Goal: Download file/media: Obtain a digital file from the website

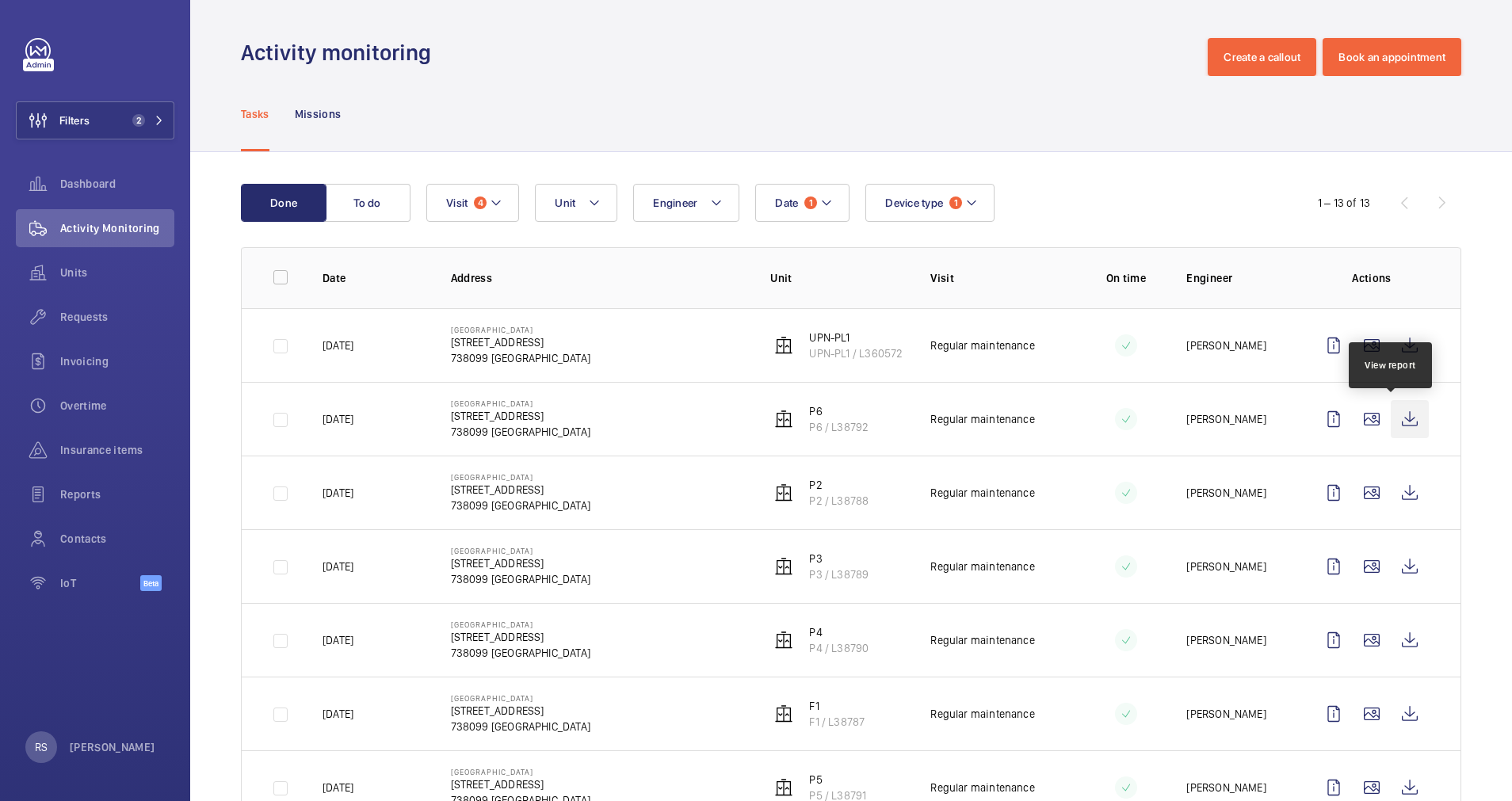
click at [1391, 413] on wm-front-icon-button at bounding box center [1409, 419] width 38 height 38
click at [1396, 490] on wm-front-icon-button at bounding box center [1409, 493] width 38 height 38
click at [1390, 556] on wm-front-icon-button at bounding box center [1409, 566] width 38 height 38
click at [1390, 645] on wm-front-icon-button at bounding box center [1409, 640] width 38 height 38
click at [1391, 706] on wm-front-icon-button at bounding box center [1409, 714] width 38 height 38
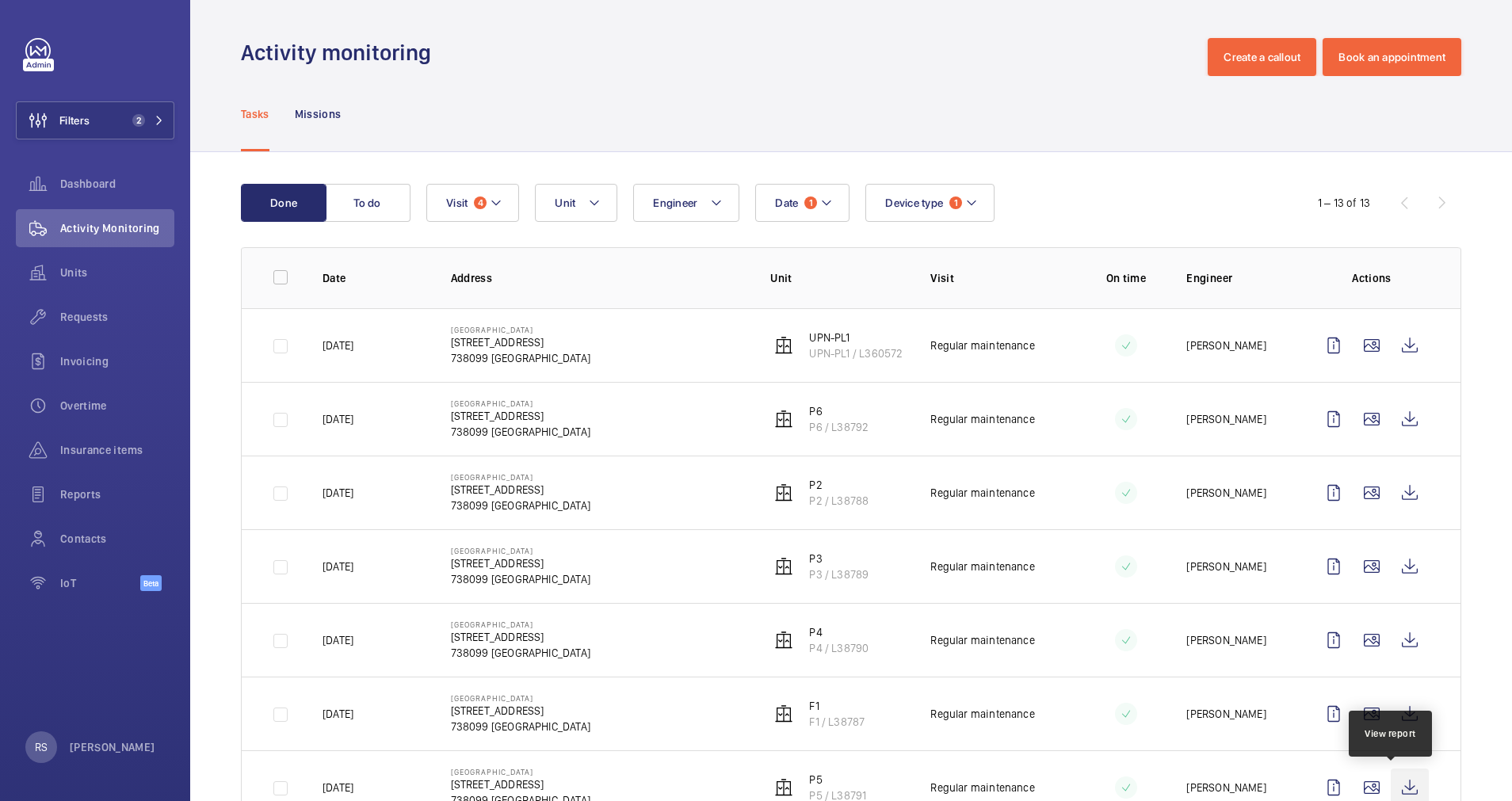
click at [1394, 779] on wm-front-icon-button at bounding box center [1409, 787] width 38 height 38
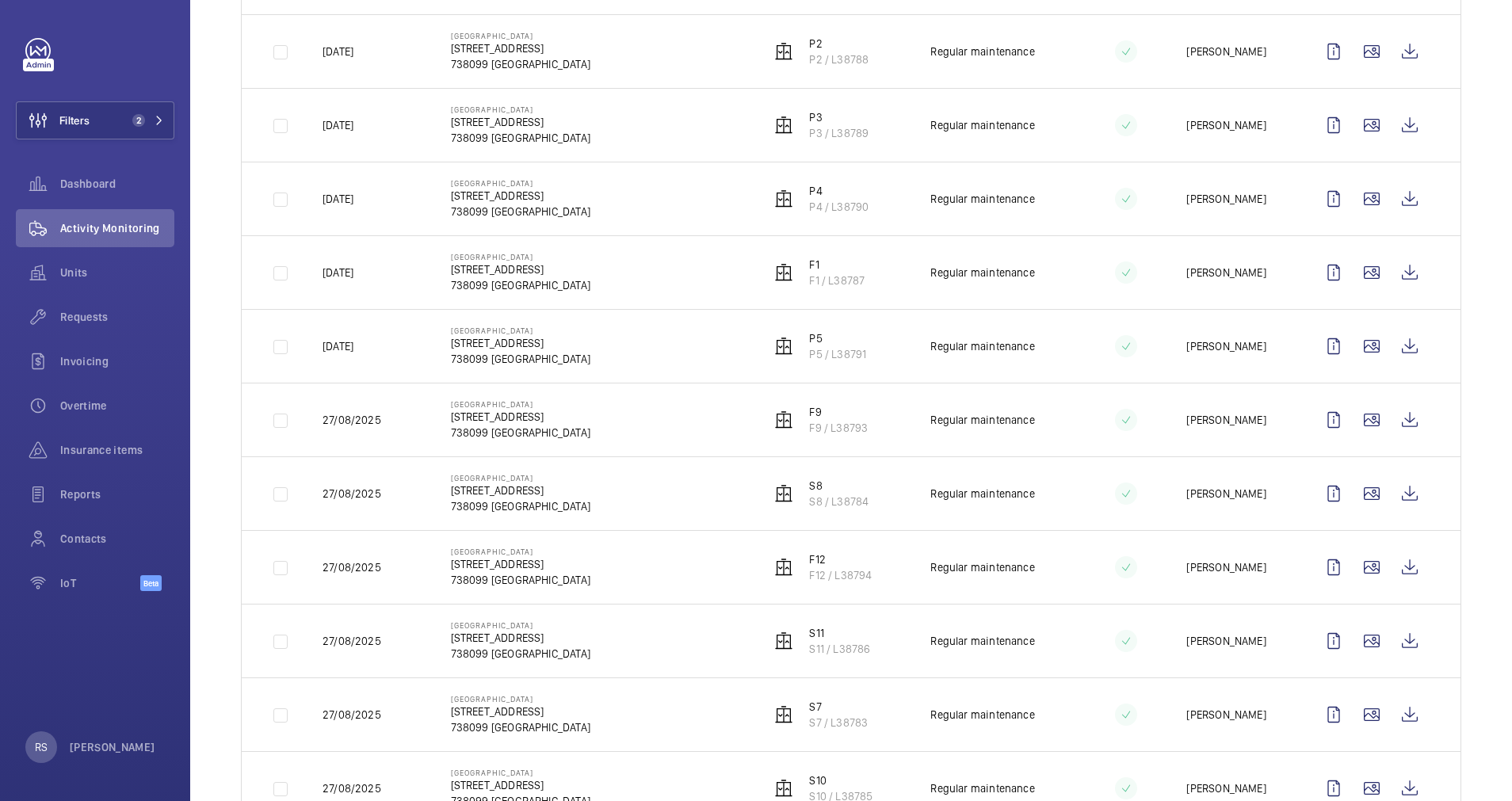
scroll to position [476, 0]
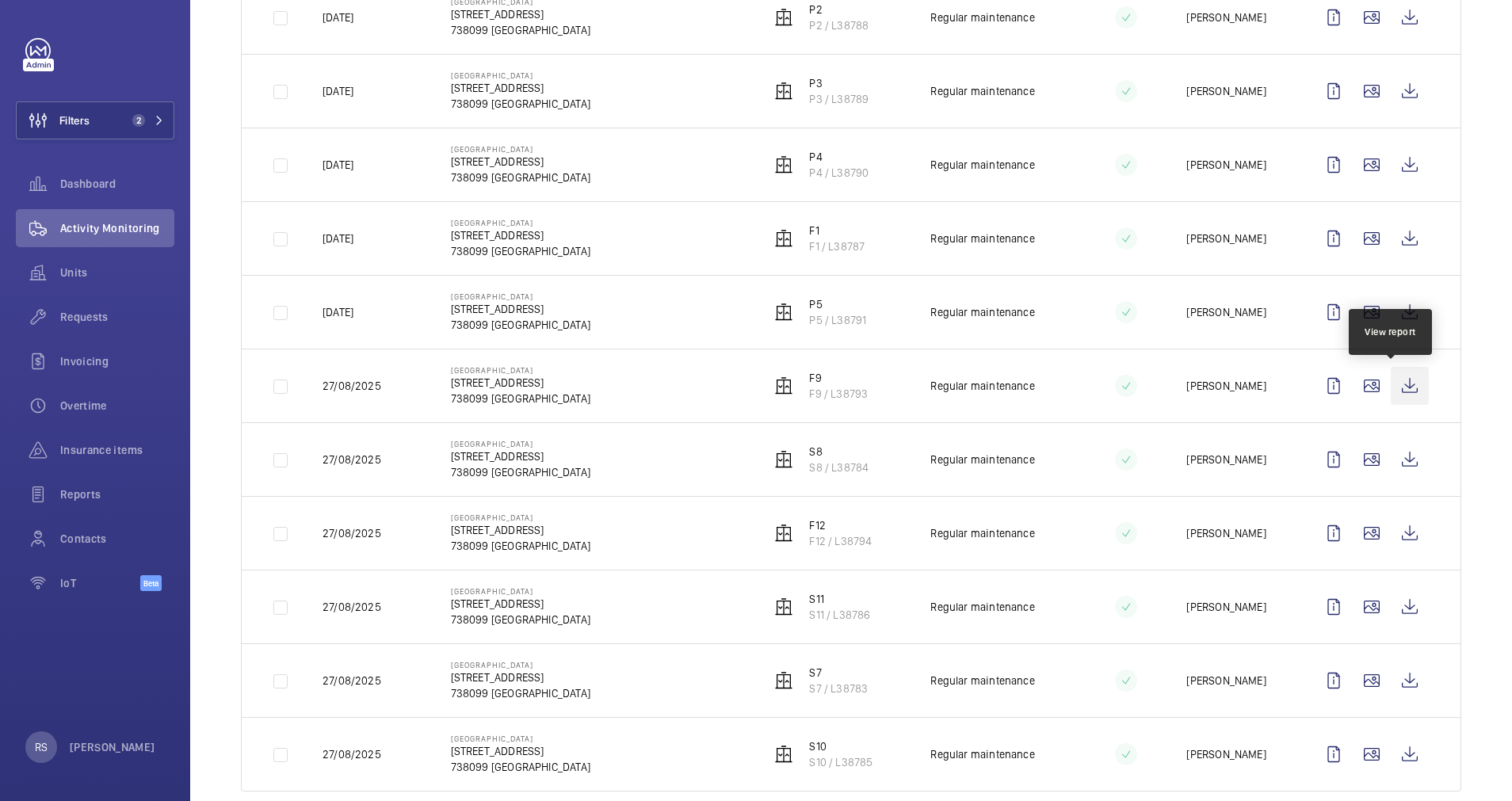
click at [1406, 386] on wm-front-icon-button at bounding box center [1409, 385] width 38 height 38
click at [1390, 450] on wm-front-icon-button at bounding box center [1409, 460] width 38 height 38
click at [1404, 528] on wm-front-icon-button at bounding box center [1409, 533] width 38 height 38
click at [1390, 613] on wm-front-icon-button at bounding box center [1409, 607] width 38 height 38
click at [1390, 681] on wm-front-icon-button at bounding box center [1409, 680] width 38 height 38
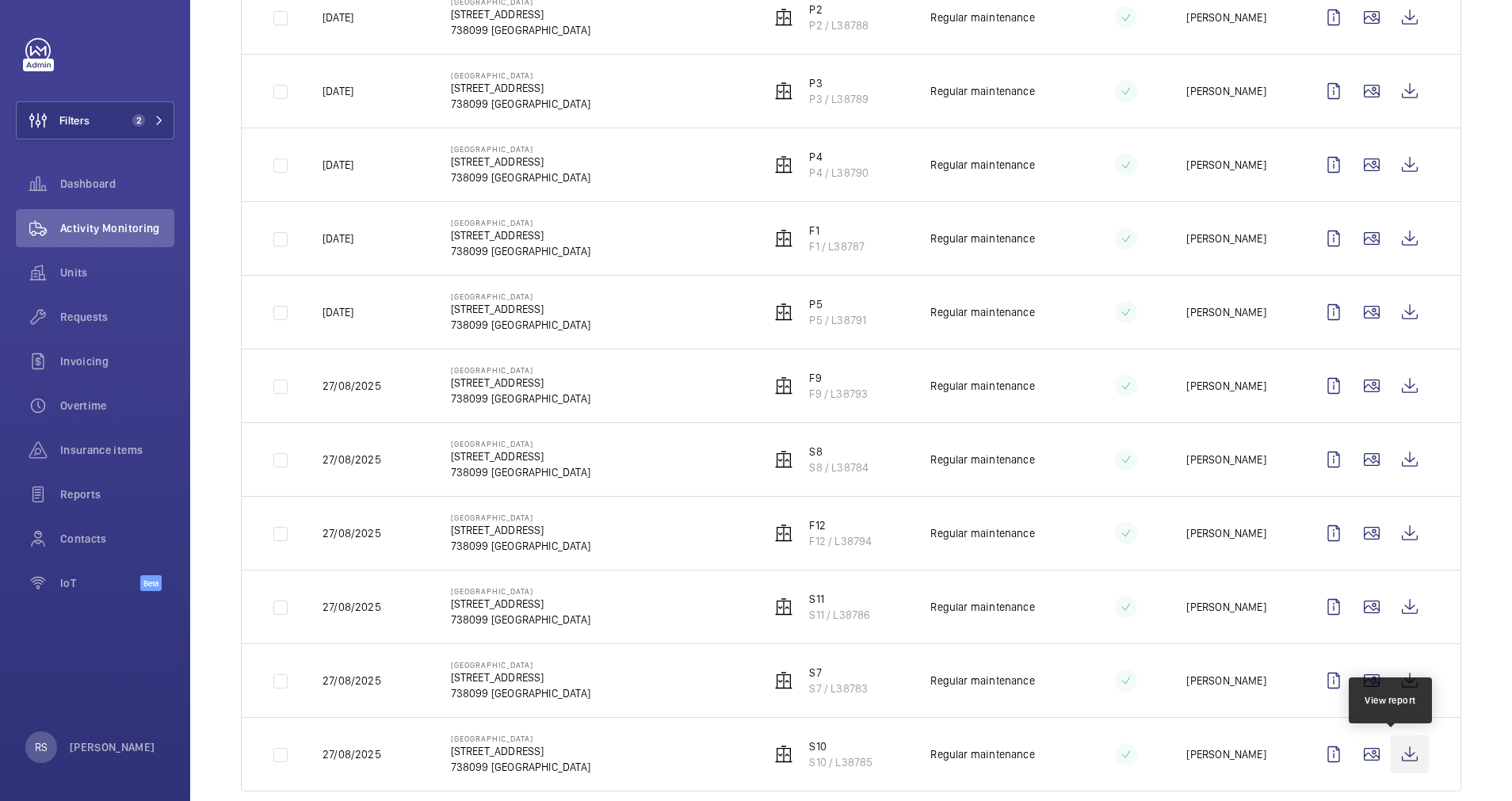
click at [1395, 764] on wm-front-icon-button at bounding box center [1409, 754] width 38 height 38
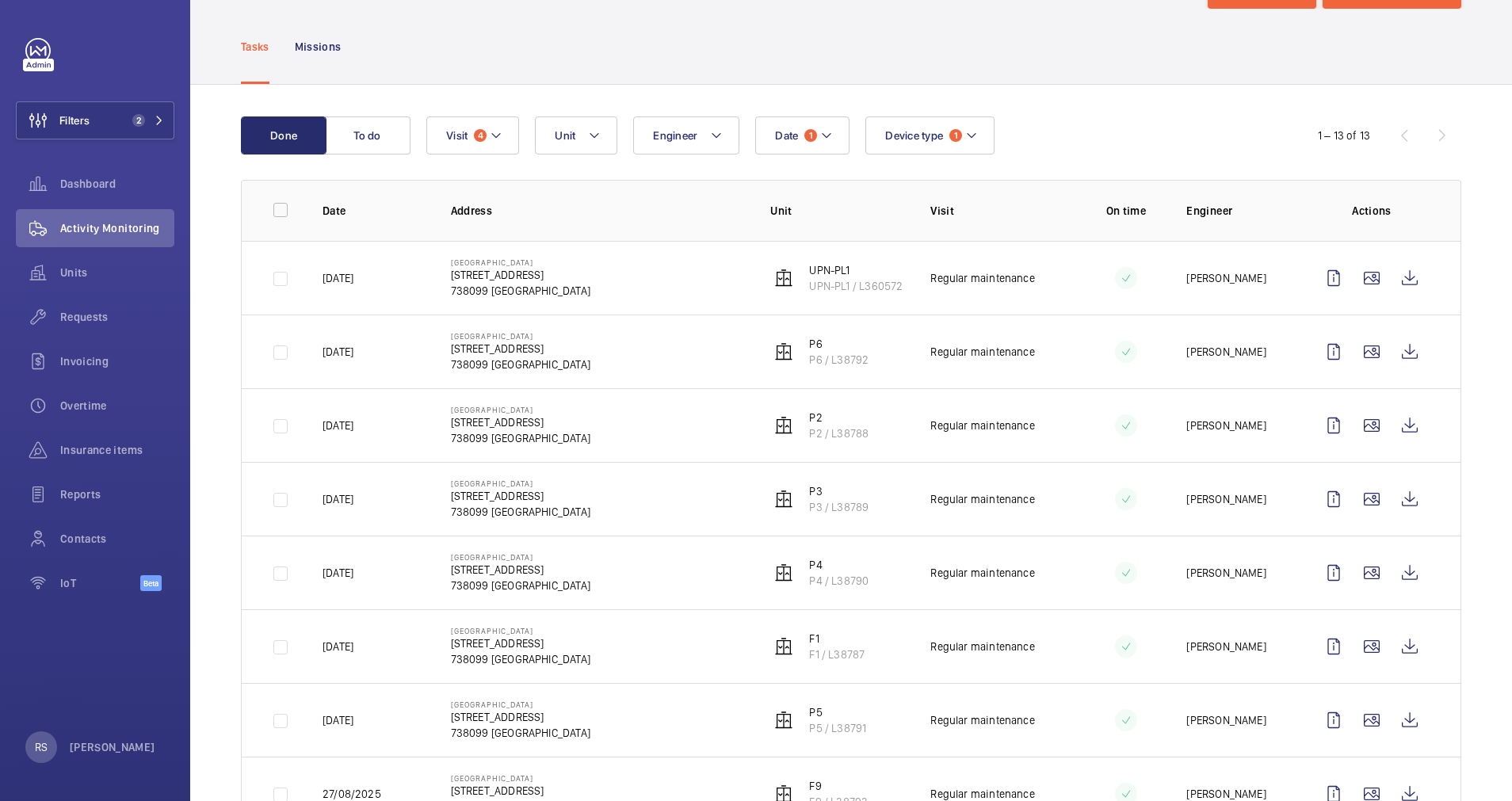
scroll to position [0, 0]
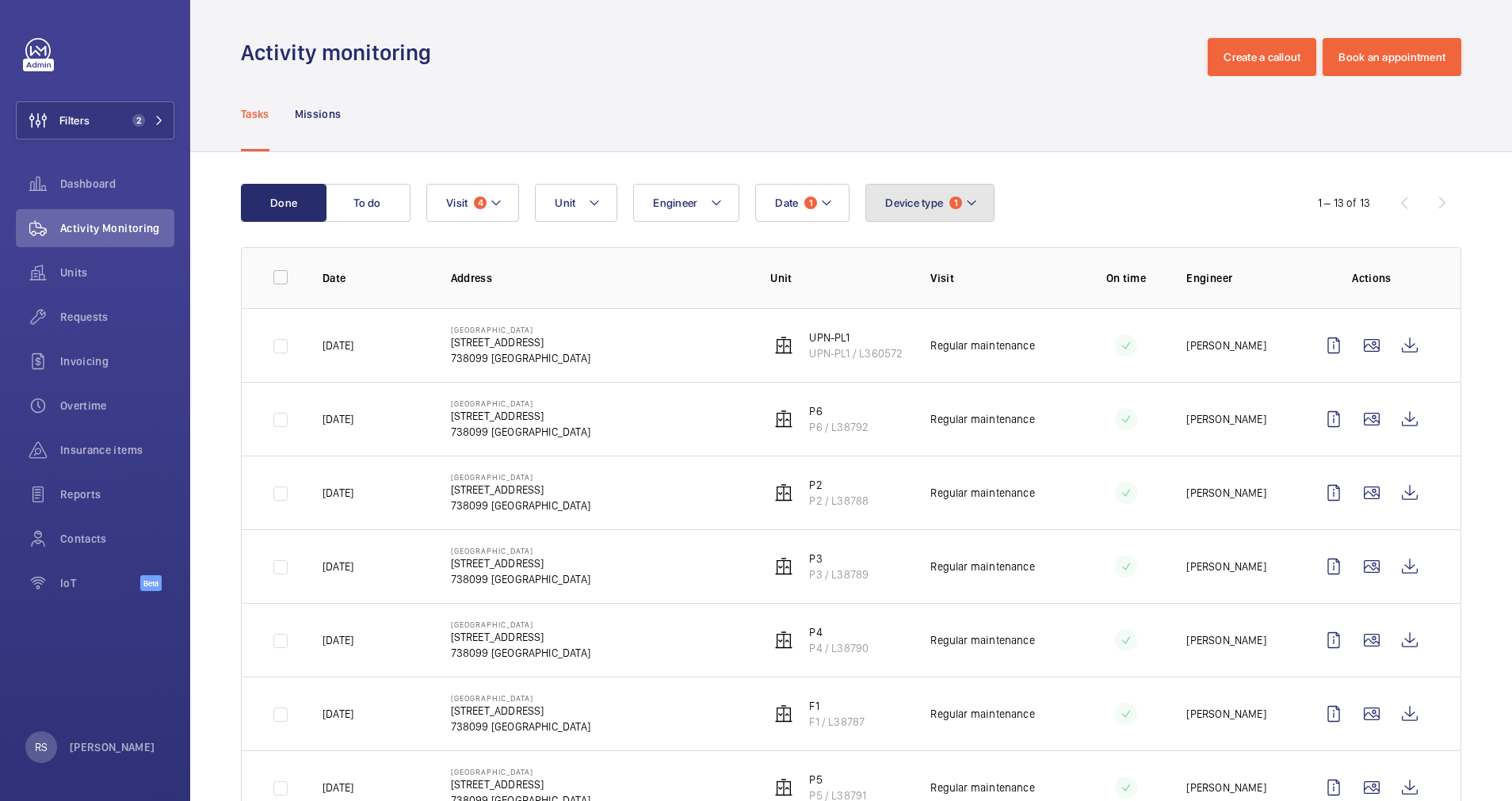
click at [986, 193] on button "Device type 1" at bounding box center [929, 203] width 129 height 38
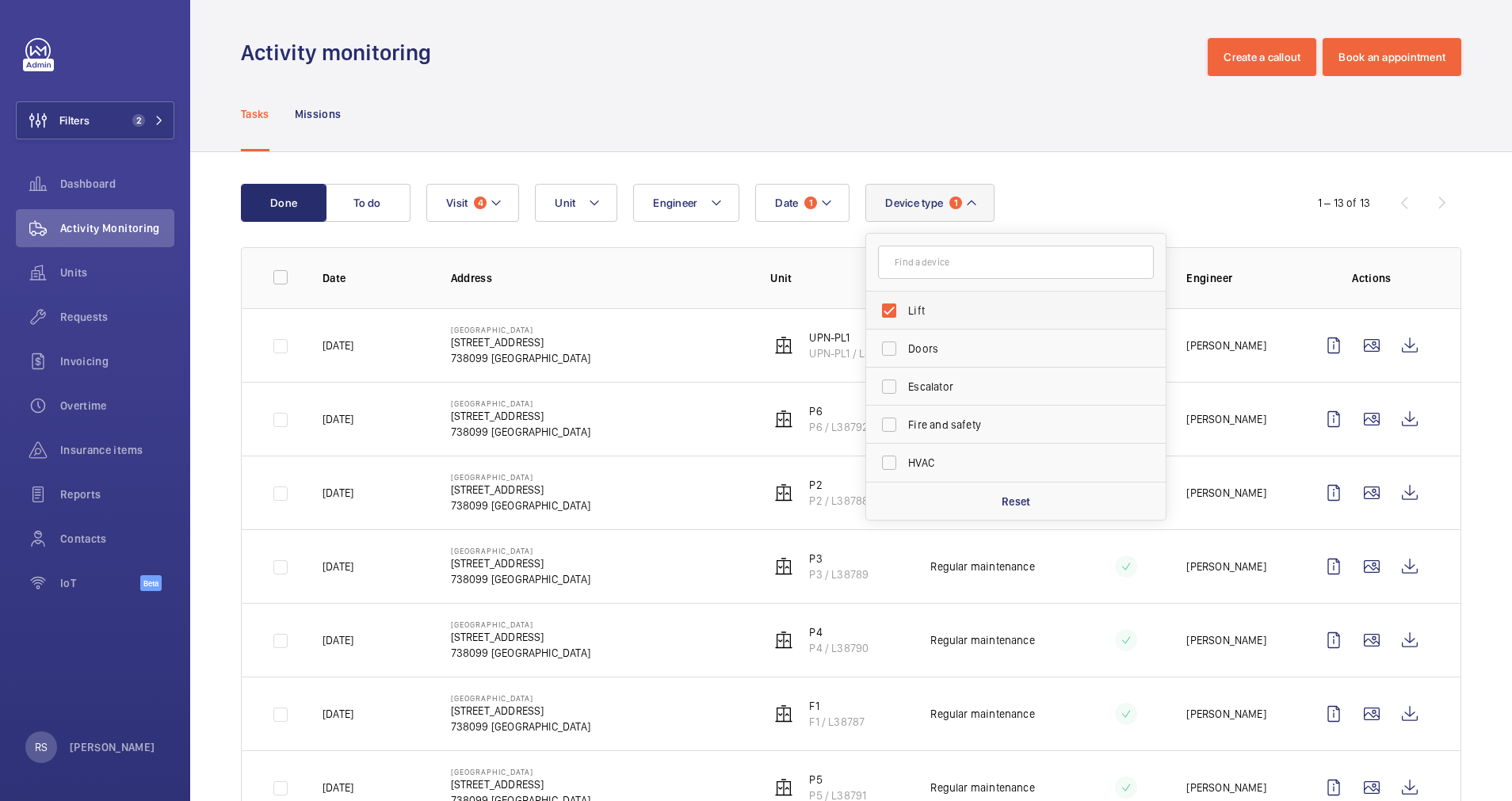
click at [965, 312] on span "Lift" at bounding box center [1017, 310] width 218 height 16
click at [905, 312] on input "Lift" at bounding box center [889, 311] width 32 height 32
checkbox input "false"
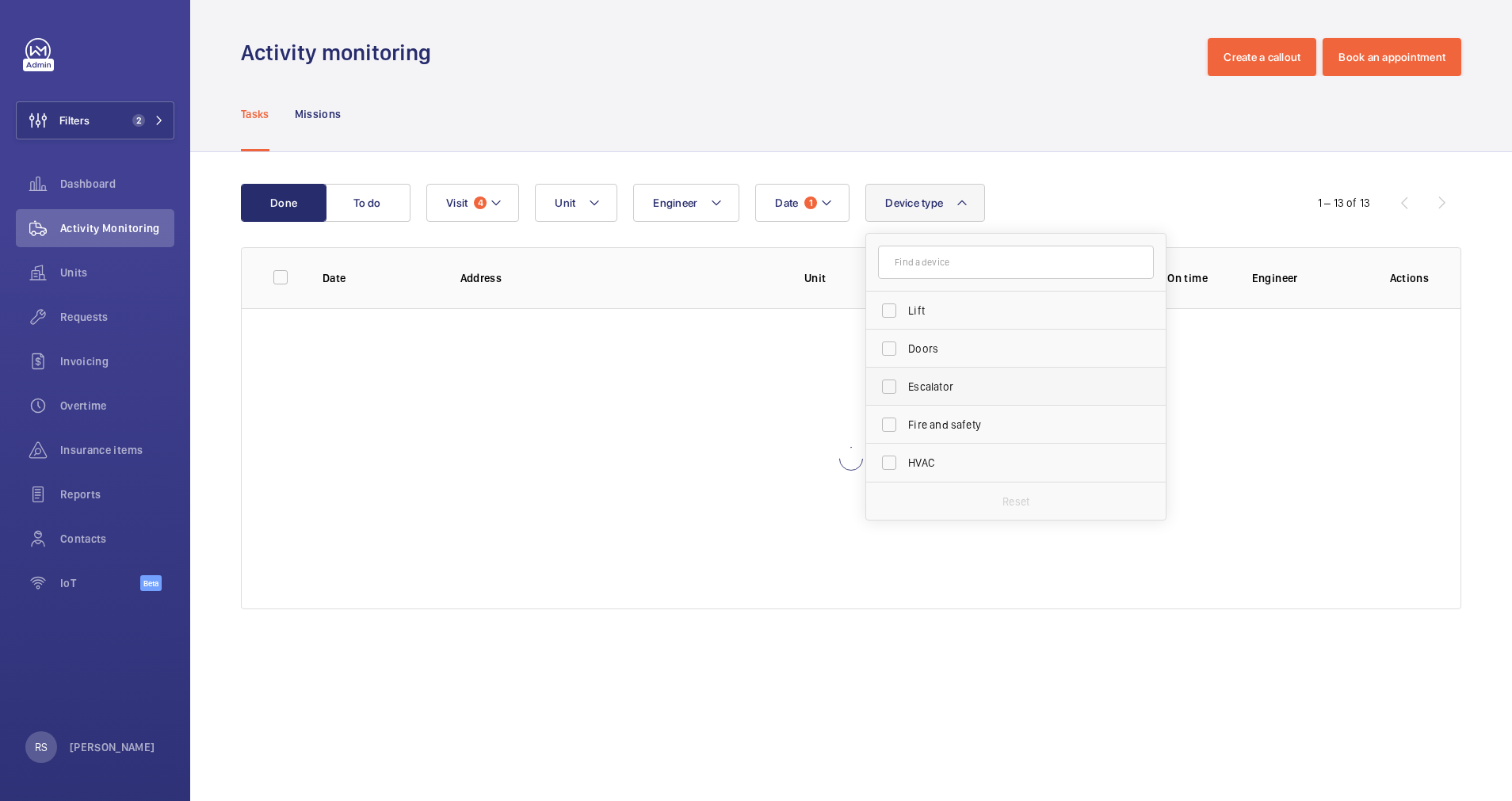
click at [958, 397] on label "Escalator" at bounding box center [1003, 386] width 275 height 38
click at [905, 397] on input "Escalator" at bounding box center [889, 387] width 32 height 32
checkbox input "true"
click at [1047, 94] on div "Tasks Missions" at bounding box center [851, 113] width 1221 height 75
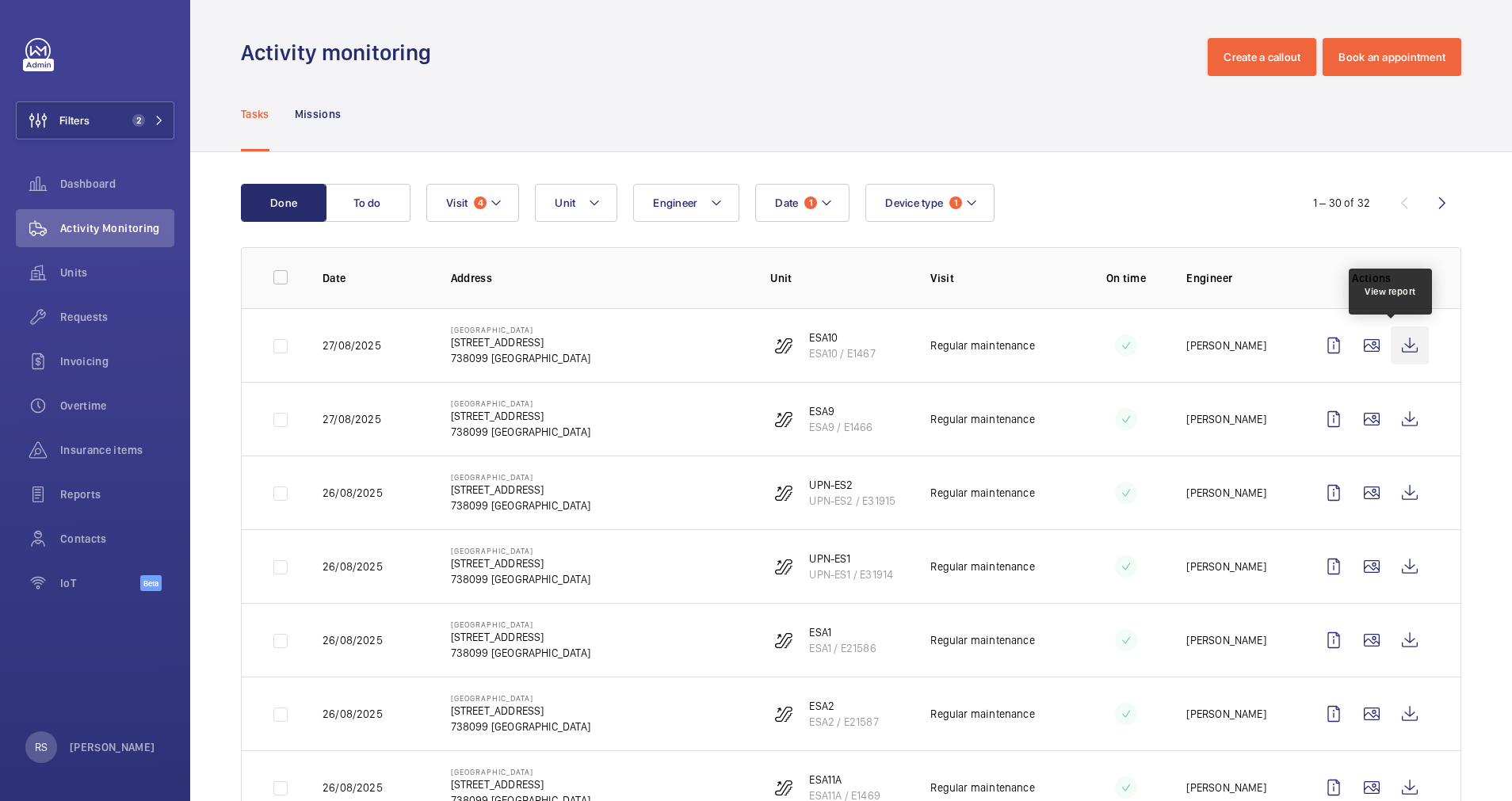
click at [1391, 349] on wm-front-icon-button at bounding box center [1409, 345] width 38 height 38
click at [1390, 418] on wm-front-icon-button at bounding box center [1409, 419] width 38 height 38
click at [1411, 496] on td at bounding box center [1374, 492] width 171 height 74
click at [1397, 497] on wm-front-icon-button at bounding box center [1409, 493] width 38 height 38
click at [1399, 564] on wm-front-icon-button at bounding box center [1409, 566] width 38 height 38
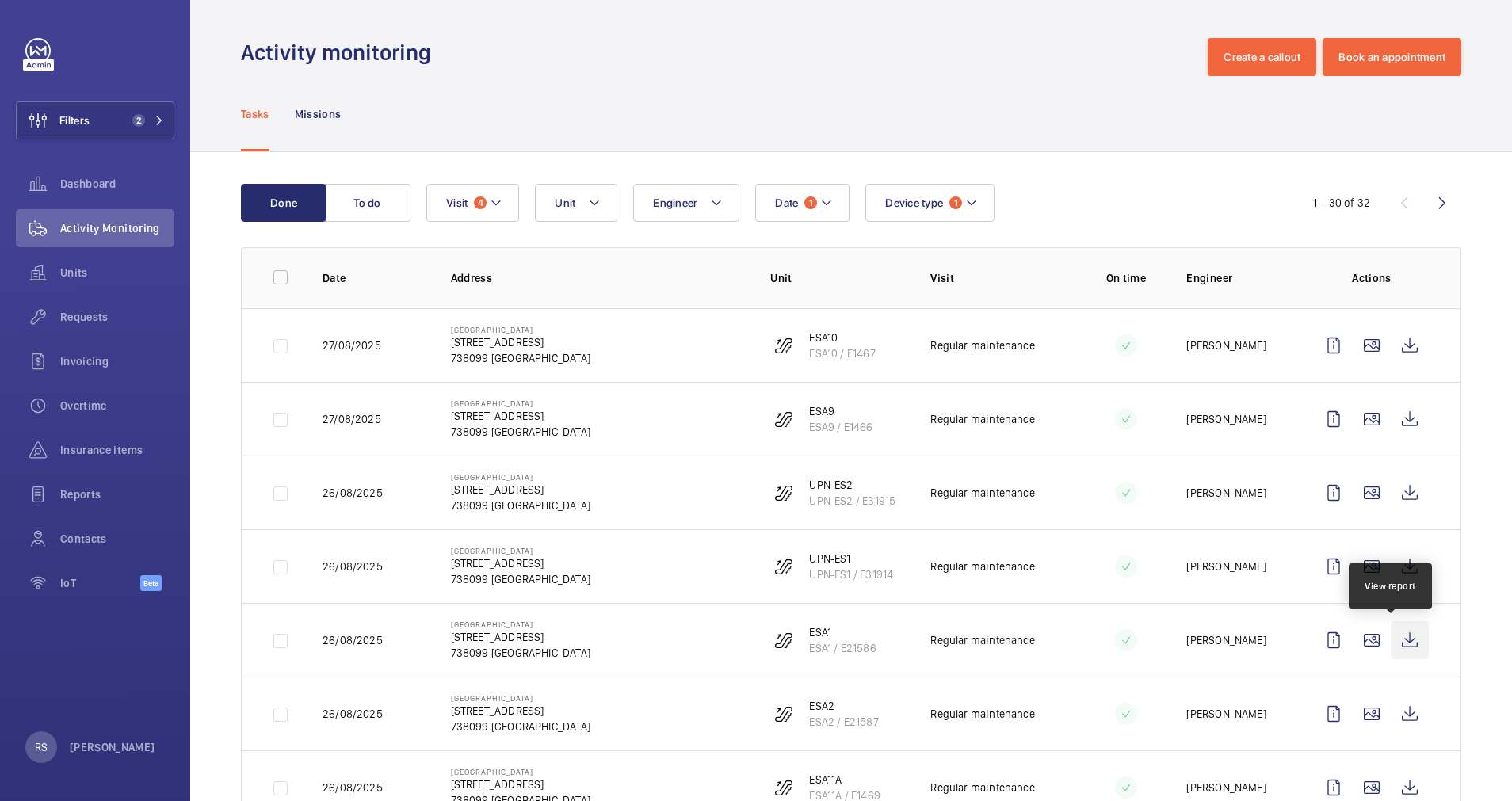
click at [1407, 646] on wm-front-icon-button at bounding box center [1409, 640] width 38 height 38
click at [1390, 709] on wm-front-icon-button at bounding box center [1409, 714] width 38 height 38
click at [1394, 790] on wm-front-icon-button at bounding box center [1409, 787] width 38 height 38
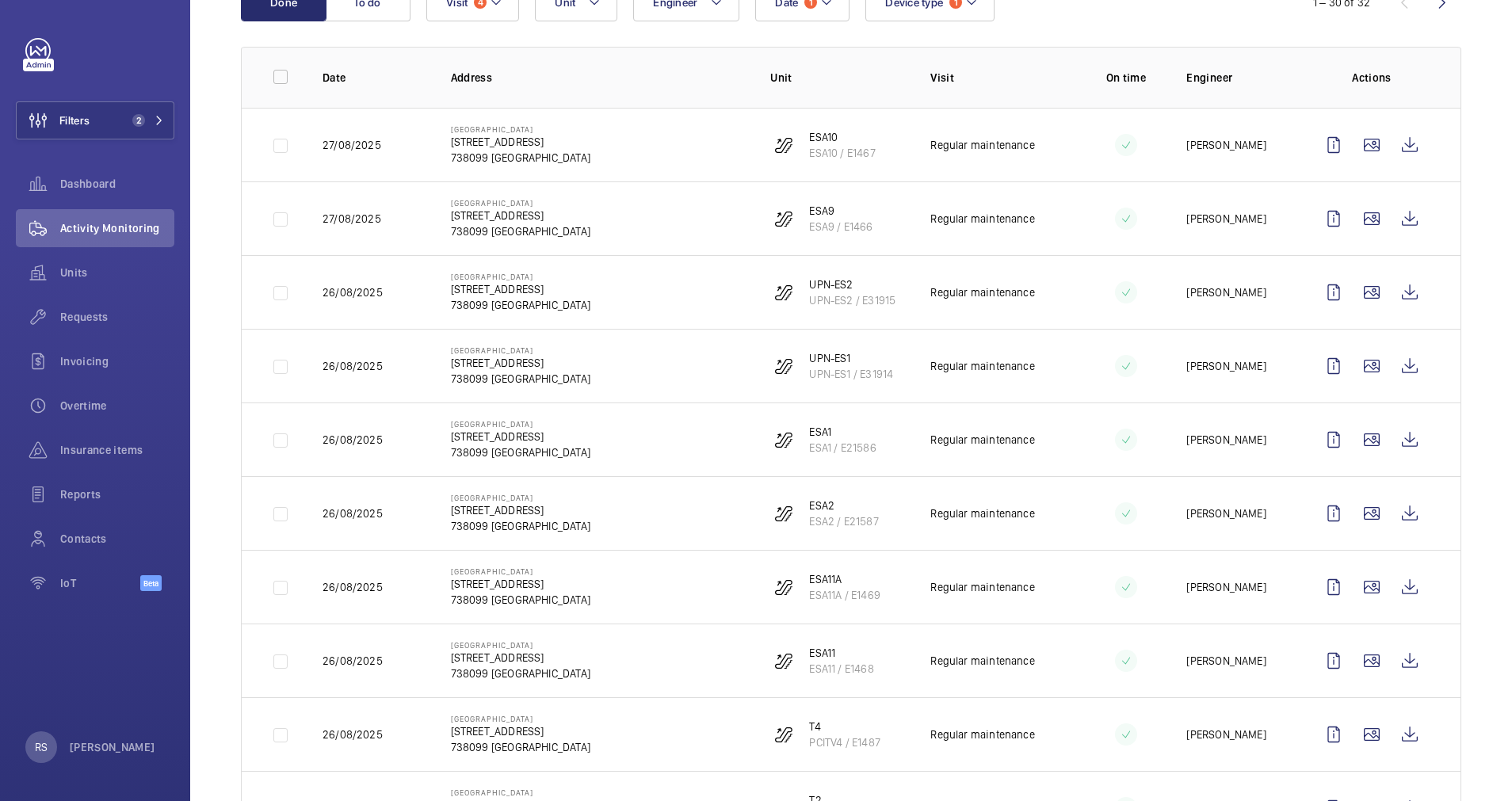
scroll to position [237, 0]
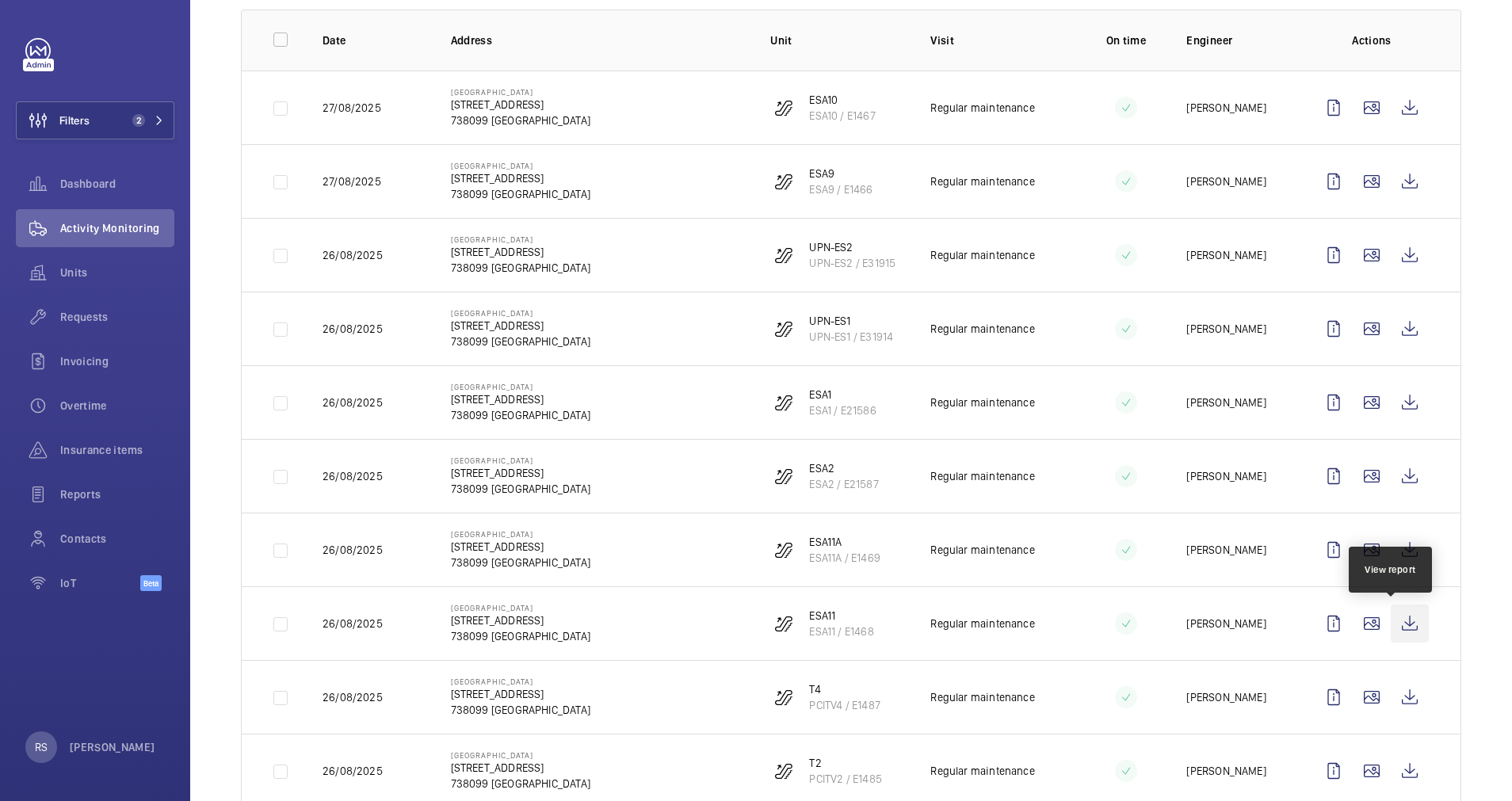
click at [1398, 616] on wm-front-icon-button at bounding box center [1409, 624] width 38 height 38
click at [1393, 689] on wm-front-icon-button at bounding box center [1409, 697] width 38 height 38
click at [1399, 767] on wm-front-icon-button at bounding box center [1409, 771] width 38 height 38
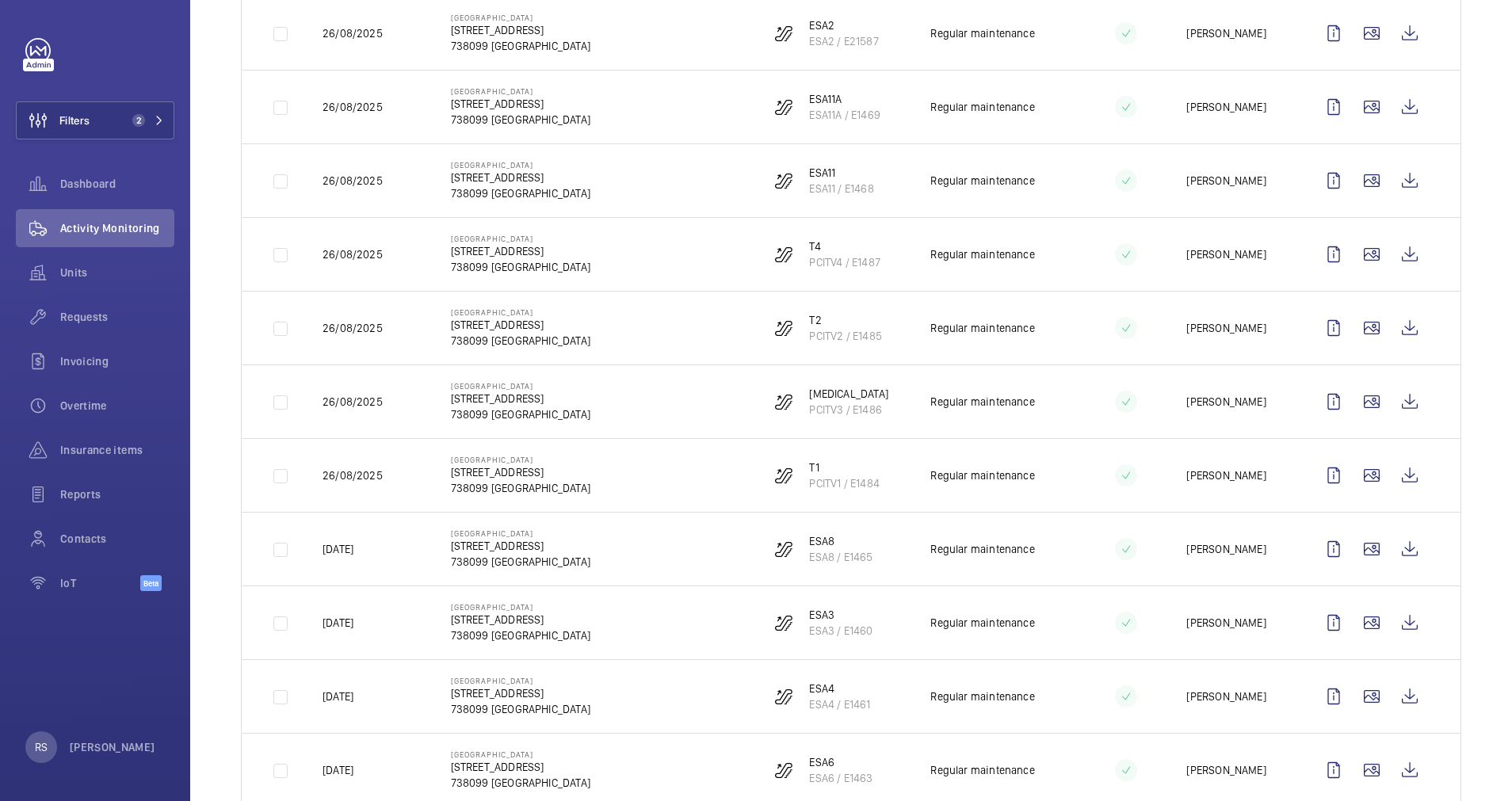
scroll to position [713, 0]
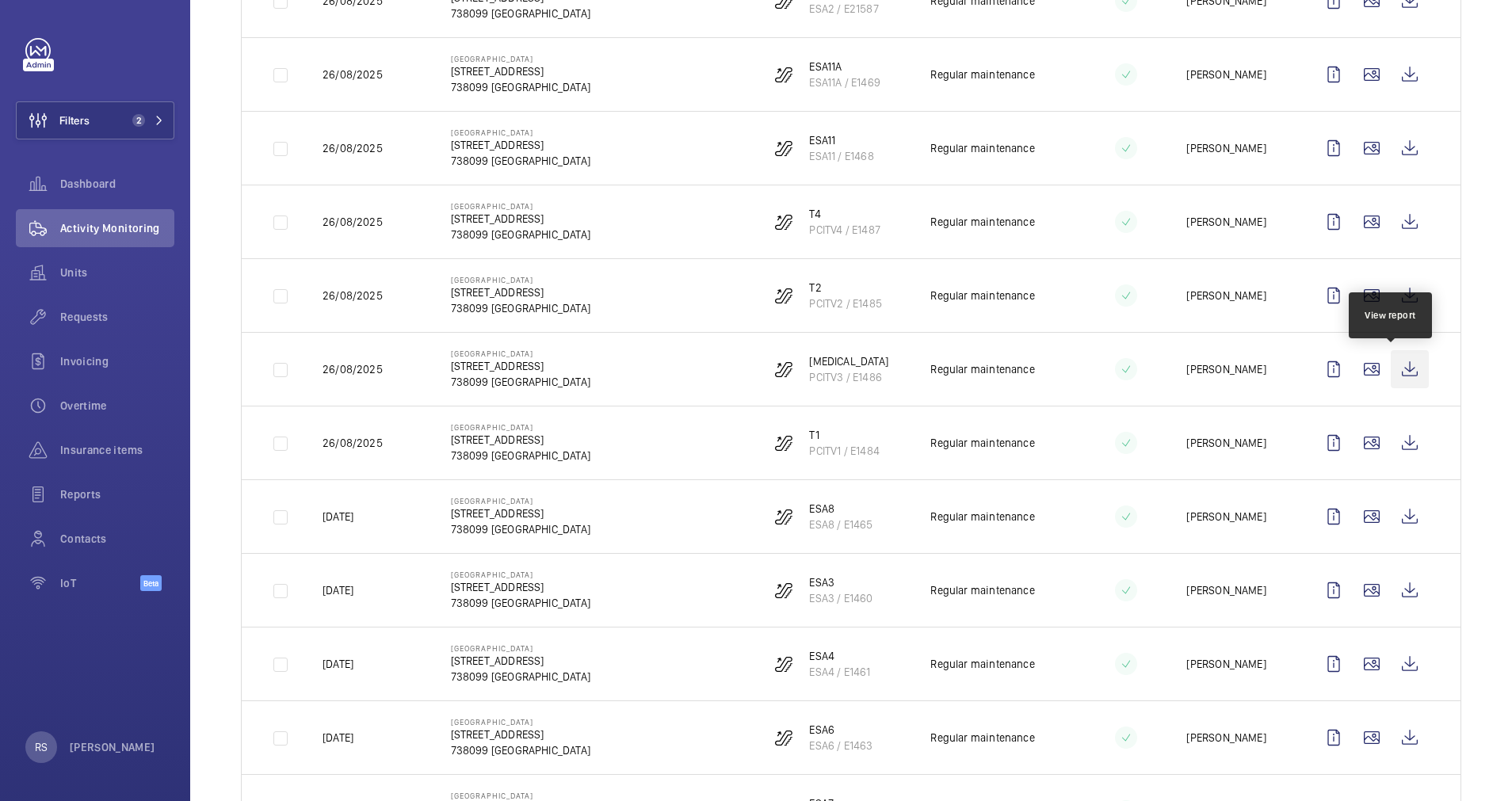
click at [1390, 370] on wm-front-icon-button at bounding box center [1409, 369] width 38 height 38
click at [1400, 434] on wm-front-icon-button at bounding box center [1409, 443] width 38 height 38
click at [1392, 519] on wm-front-icon-button at bounding box center [1409, 516] width 38 height 38
click at [1397, 607] on wm-front-icon-button at bounding box center [1409, 590] width 38 height 38
drag, startPoint x: 1120, startPoint y: 508, endPoint x: 1120, endPoint y: 524, distance: 16.0
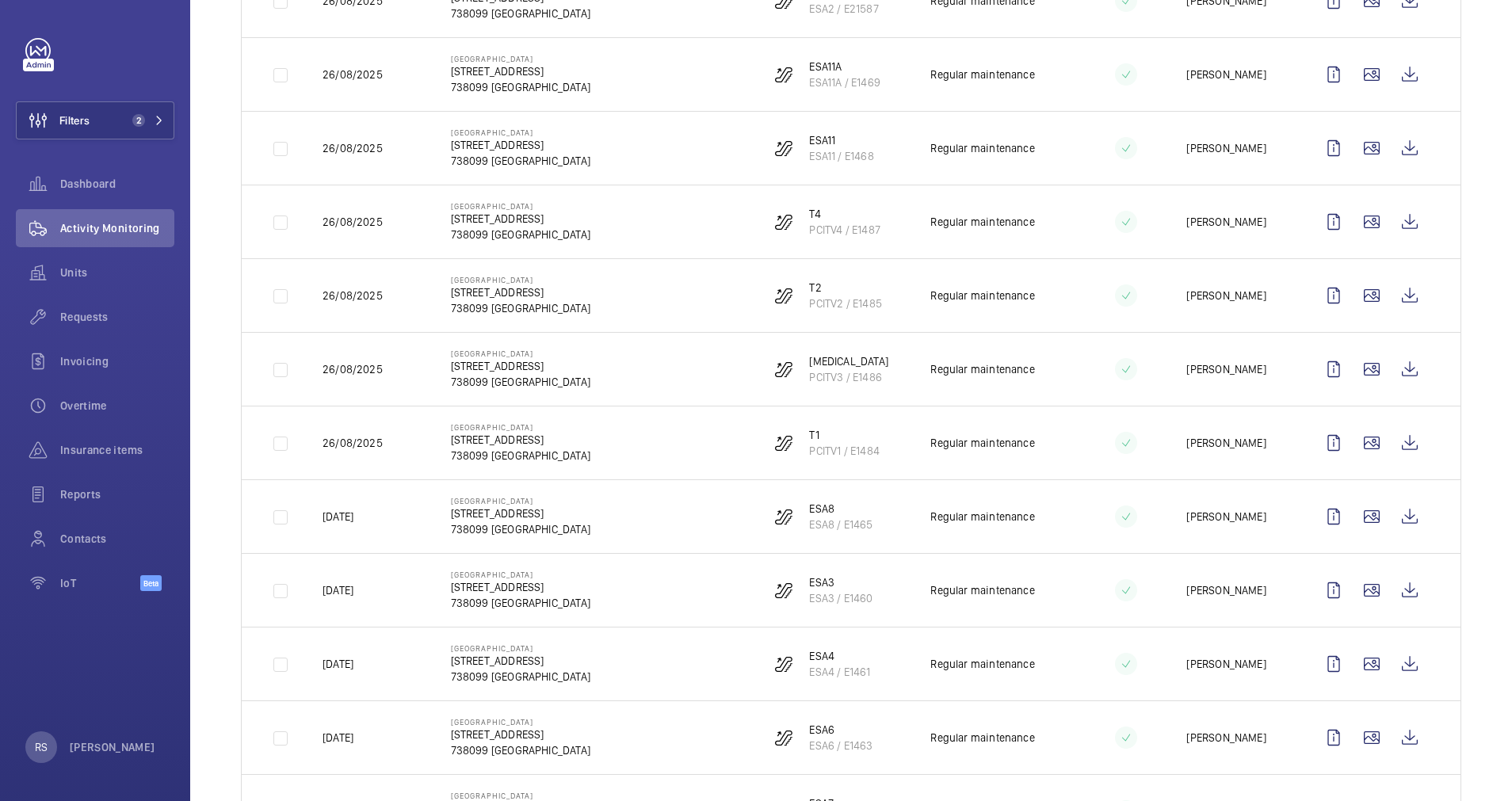
drag, startPoint x: 1120, startPoint y: 524, endPoint x: 1090, endPoint y: 667, distance: 146.1
click at [1090, 667] on td at bounding box center [1112, 663] width 95 height 74
click at [1390, 666] on wm-front-icon-button at bounding box center [1409, 664] width 38 height 38
click at [1390, 733] on wm-front-icon-button at bounding box center [1409, 738] width 38 height 38
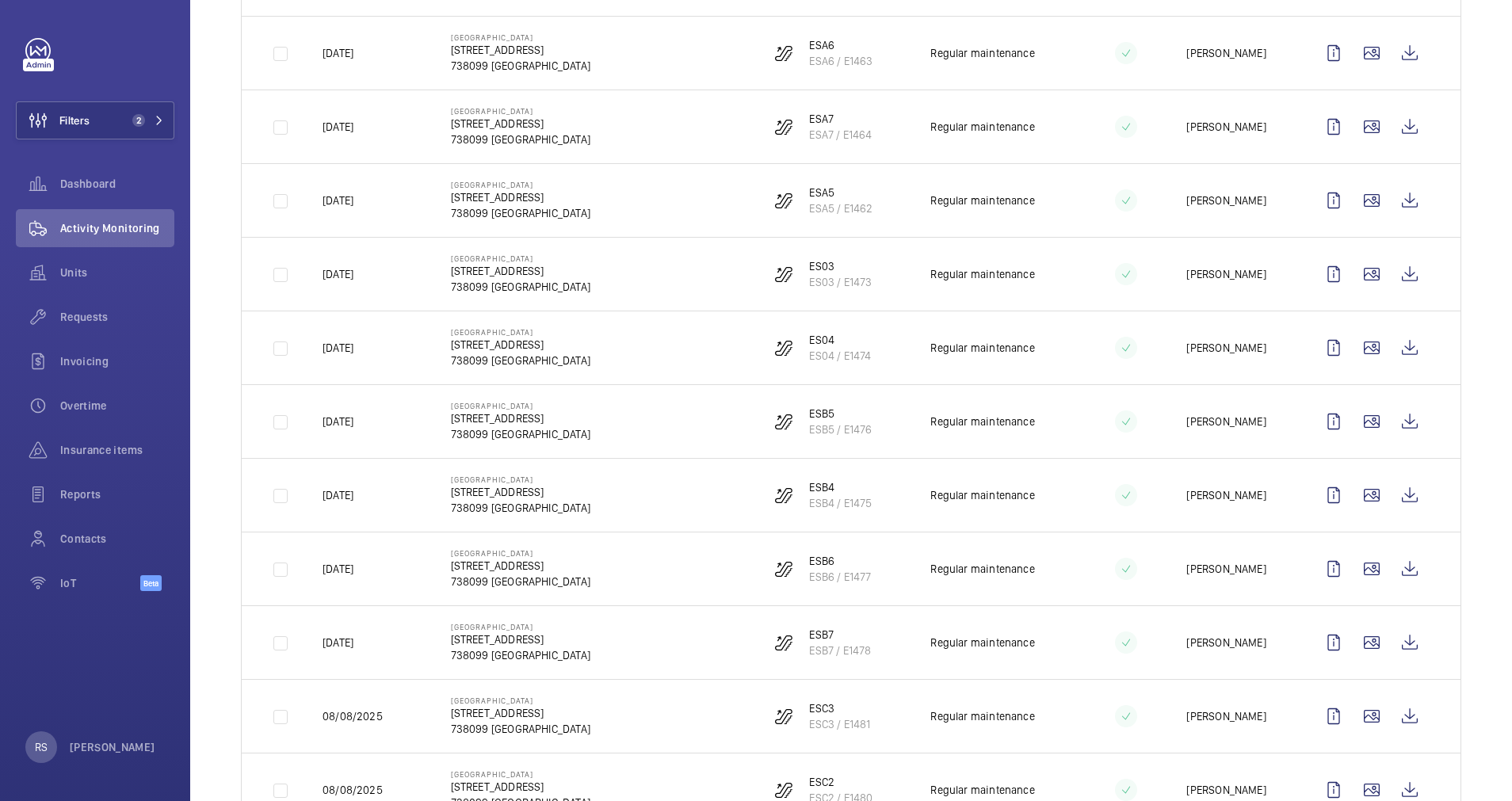
scroll to position [1426, 0]
